Goal: Task Accomplishment & Management: Manage account settings

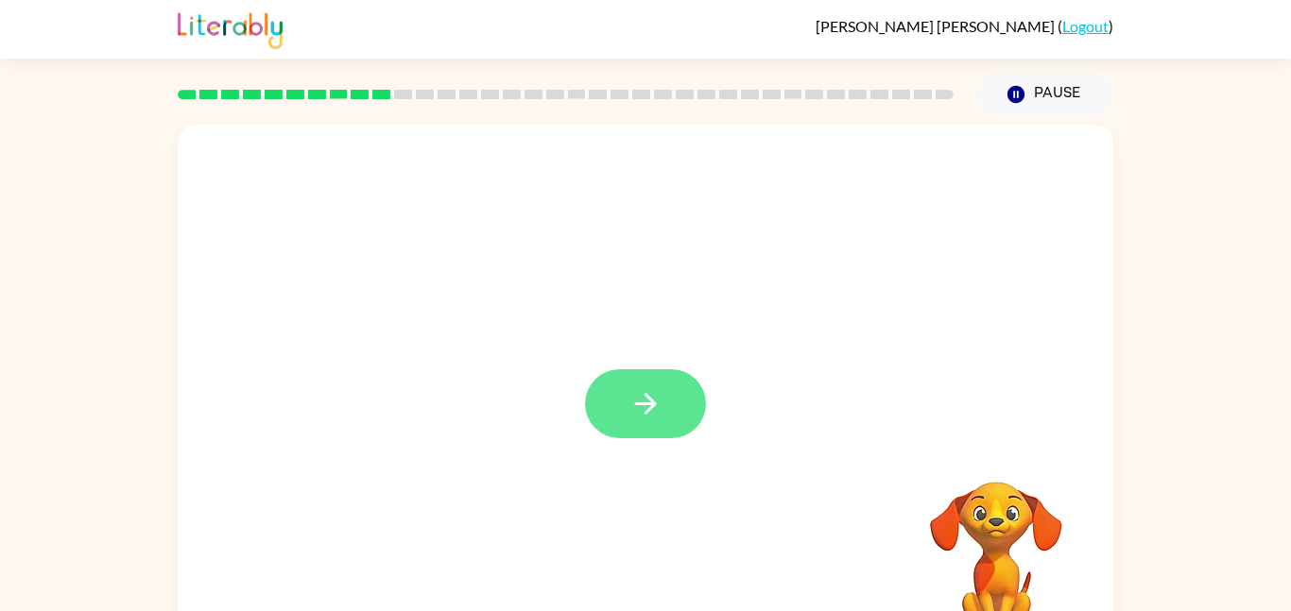
click at [608, 422] on button "button" at bounding box center [645, 404] width 121 height 69
click at [1079, 29] on link "Logout" at bounding box center [1085, 26] width 46 height 18
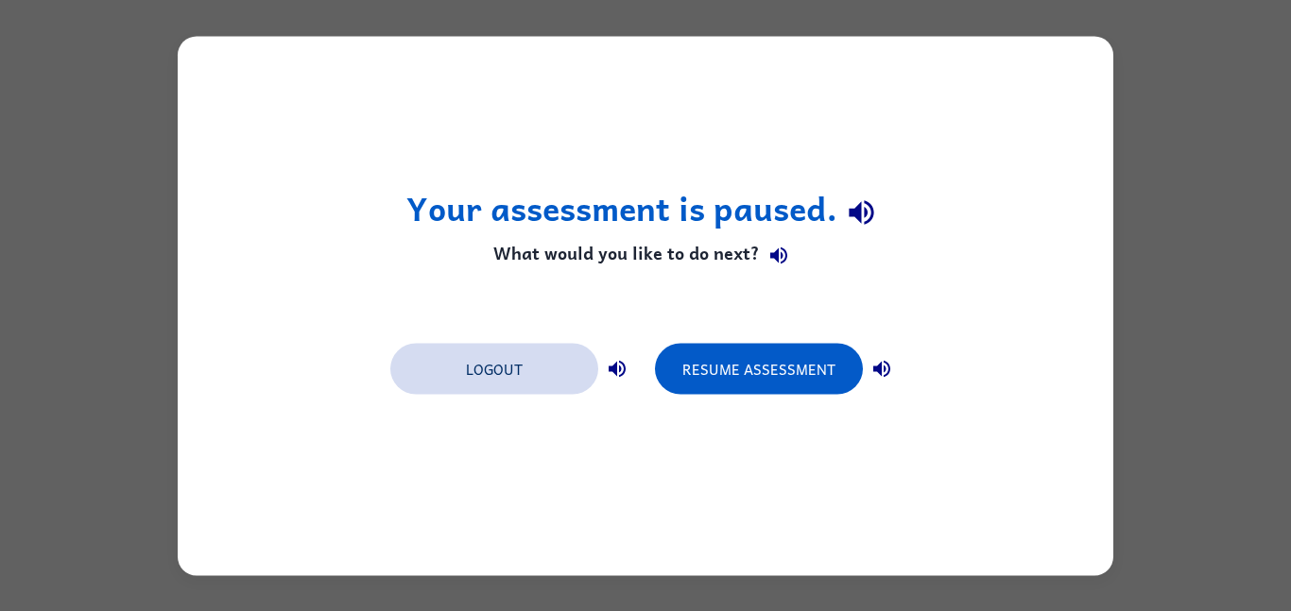
click at [525, 369] on button "Logout" at bounding box center [494, 368] width 208 height 51
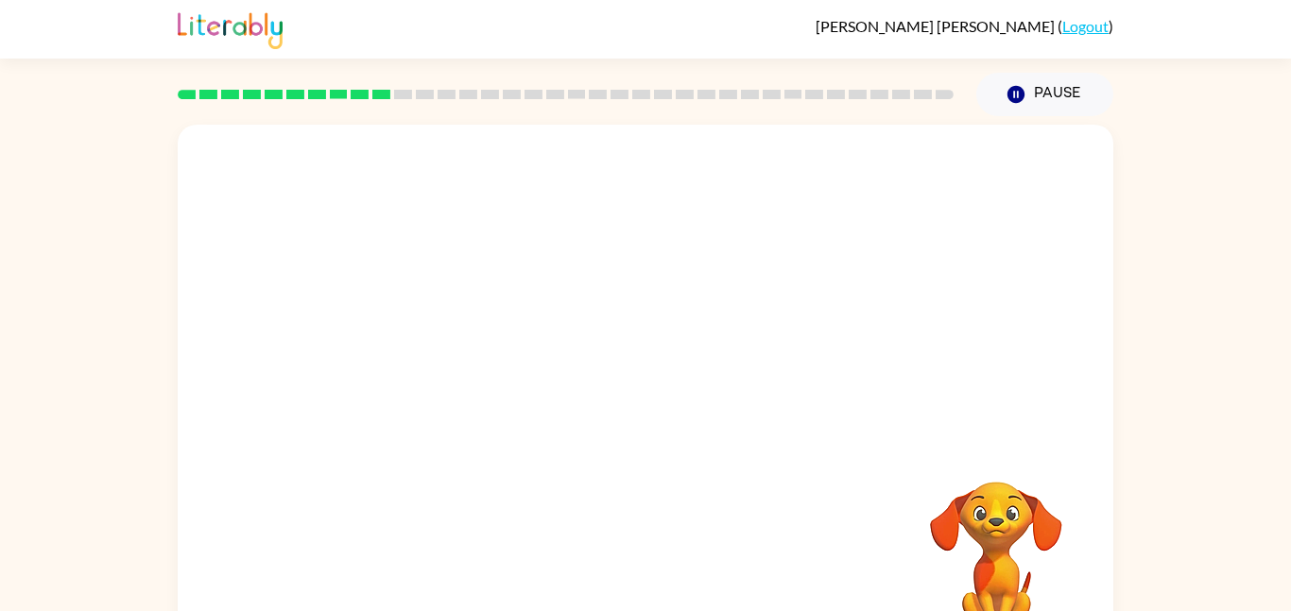
click at [1084, 28] on link "Logout" at bounding box center [1085, 26] width 46 height 18
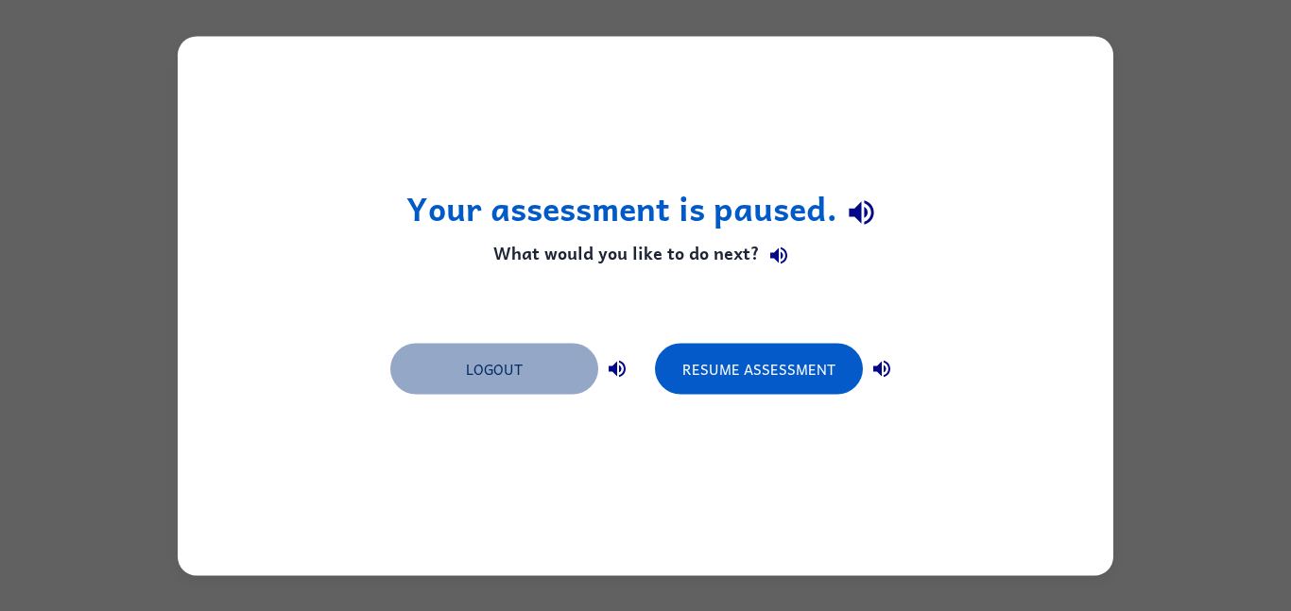
click at [541, 368] on button "Logout" at bounding box center [494, 368] width 208 height 51
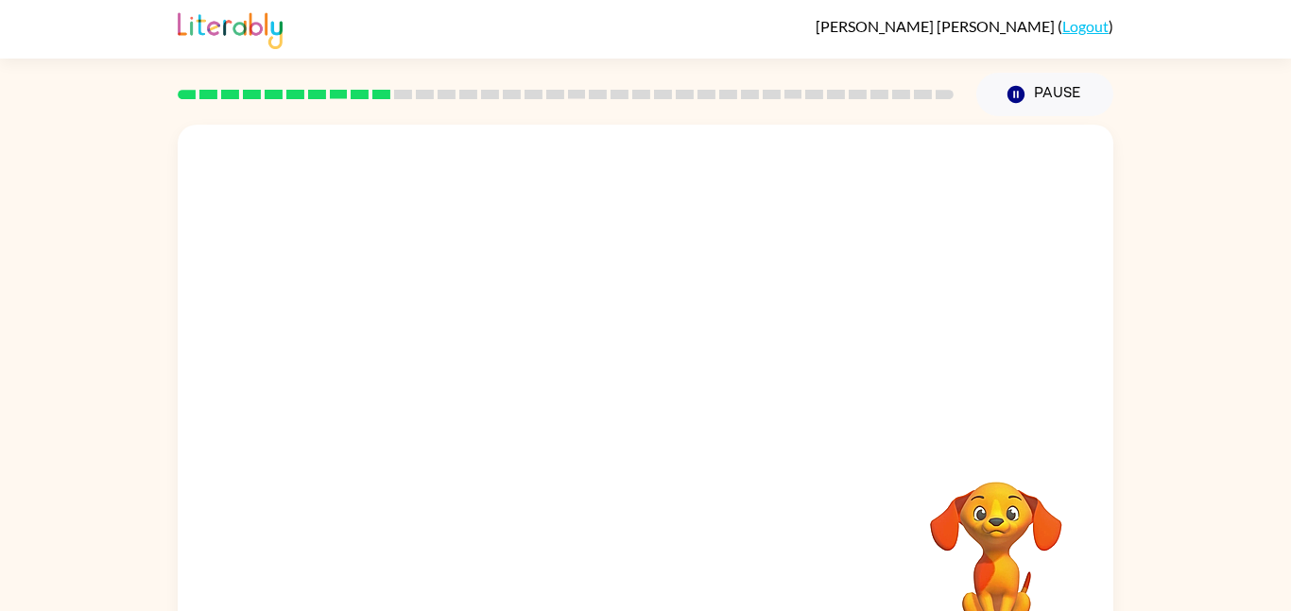
click at [1086, 30] on link "Logout" at bounding box center [1085, 26] width 46 height 18
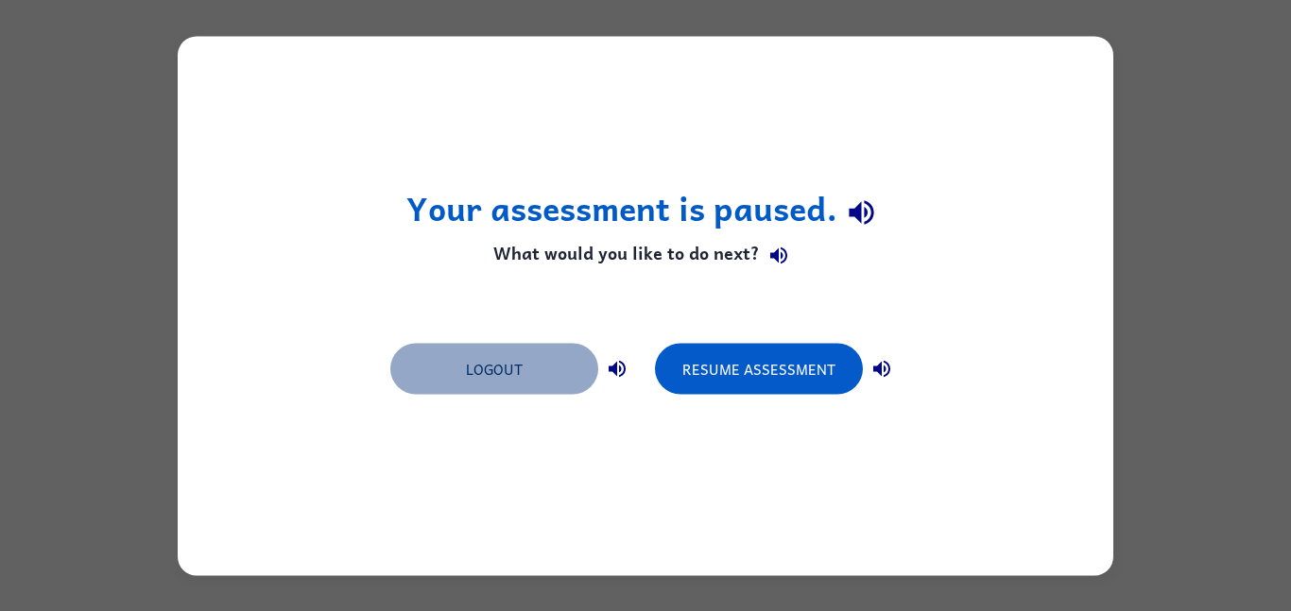
click at [527, 365] on button "Logout" at bounding box center [494, 368] width 208 height 51
